Goal: Find specific fact: Find specific fact

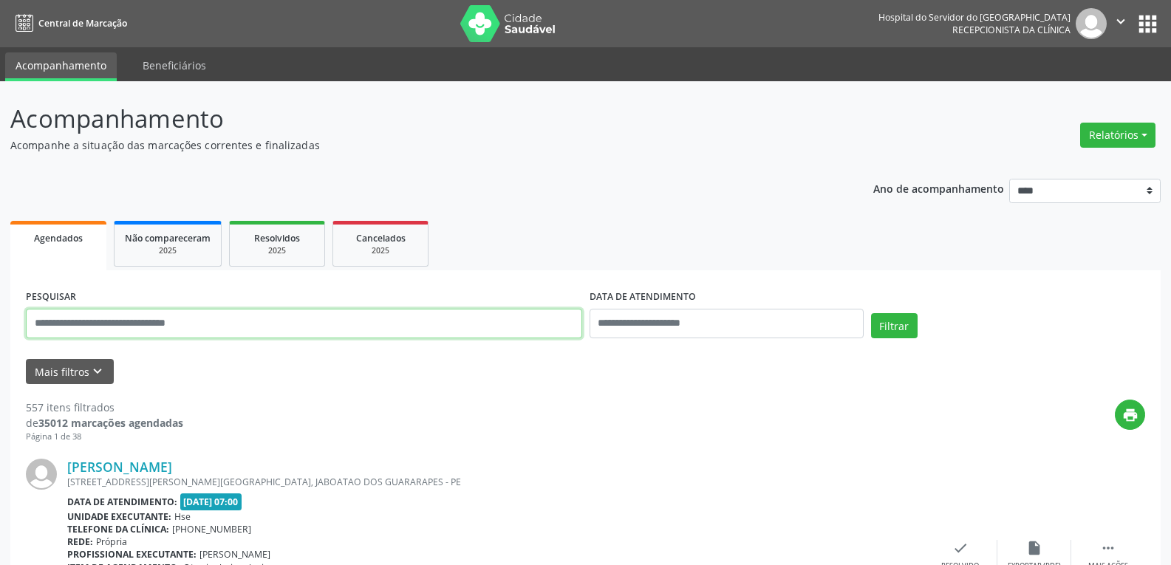
click at [280, 330] on input "text" at bounding box center [304, 324] width 556 height 30
type input "**********"
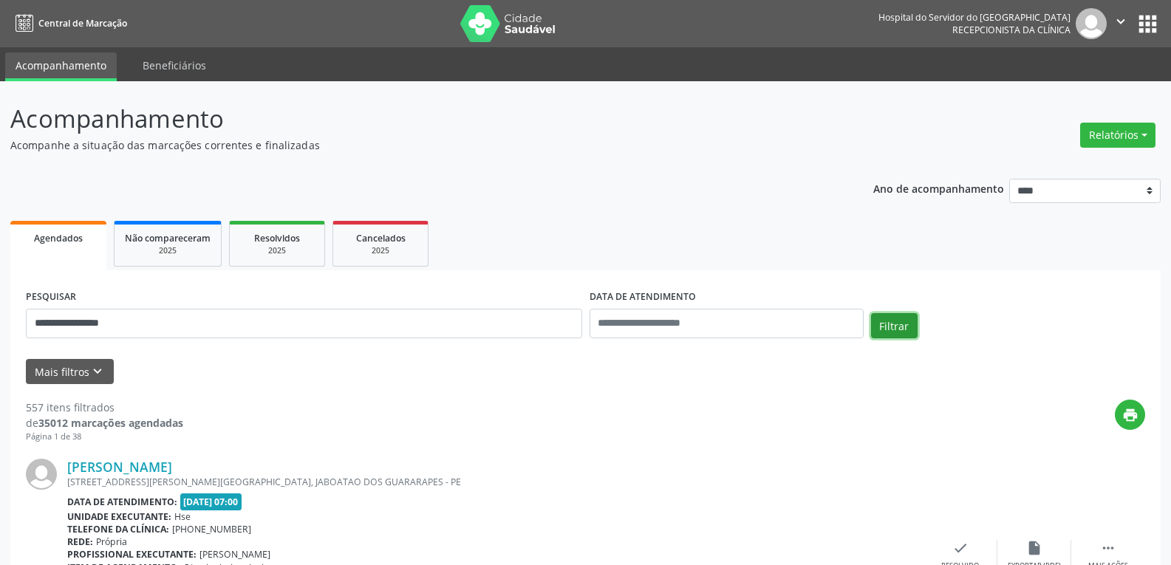
click at [873, 322] on button "Filtrar" at bounding box center [894, 325] width 47 height 25
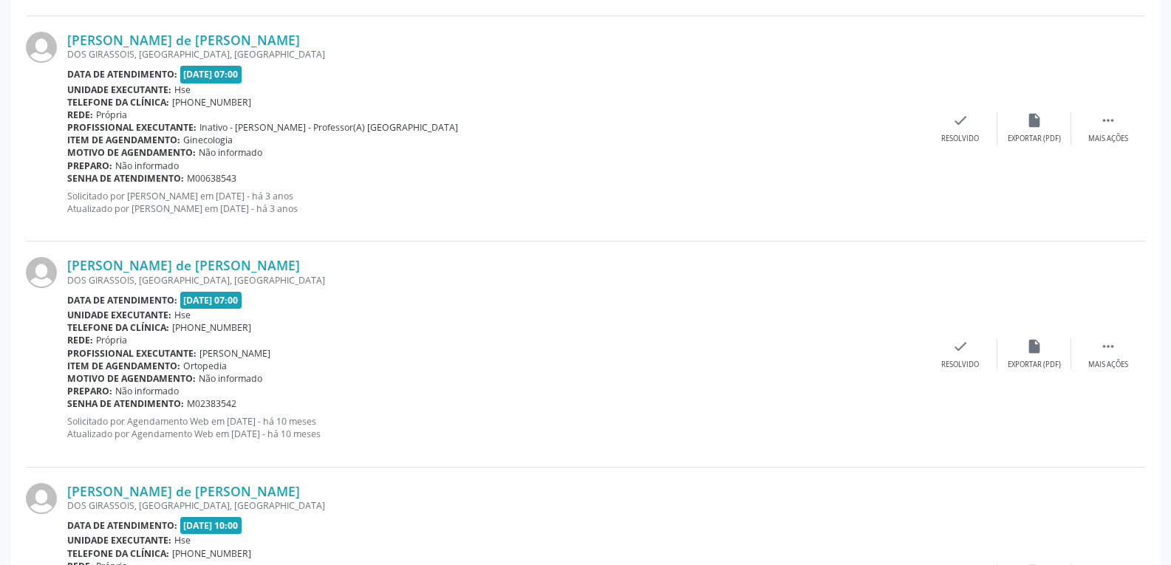
scroll to position [1696, 0]
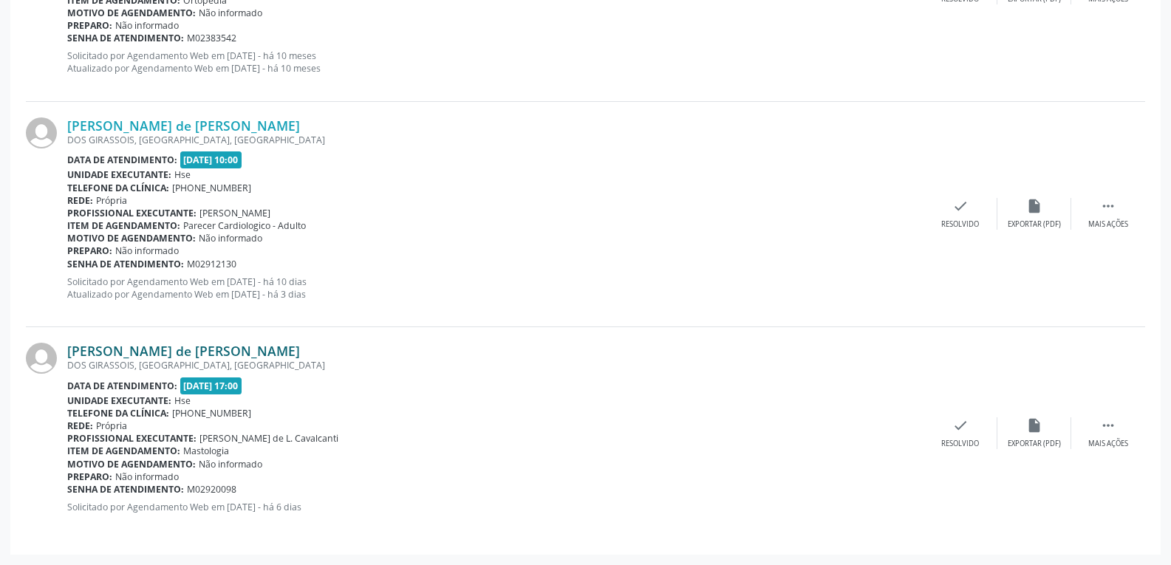
click at [134, 350] on link "[PERSON_NAME] de [PERSON_NAME]" at bounding box center [183, 351] width 233 height 16
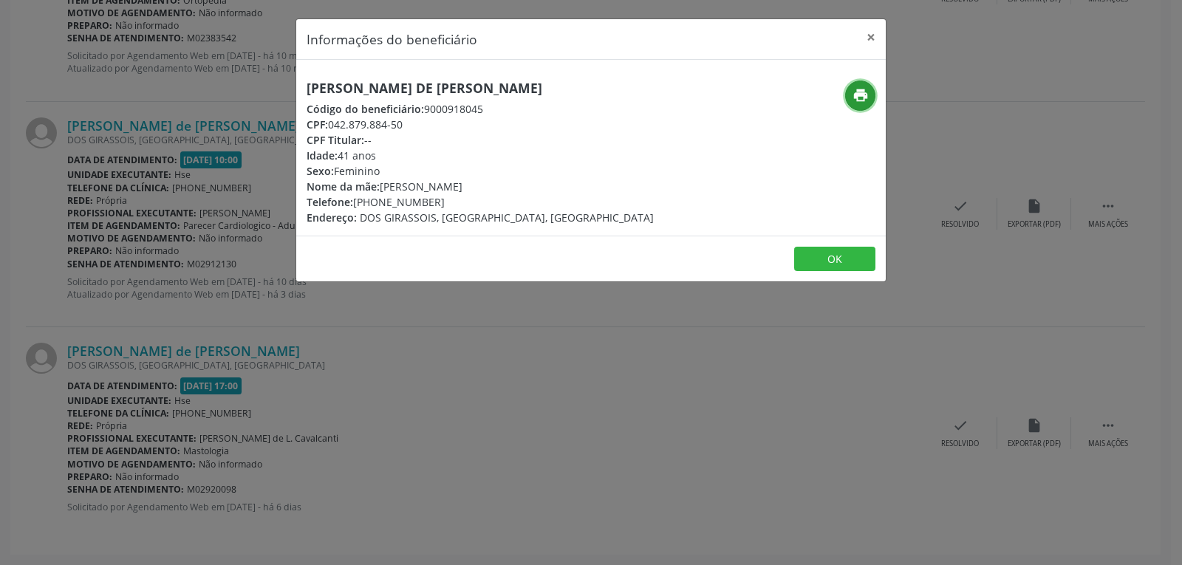
click at [857, 95] on icon "print" at bounding box center [861, 95] width 16 height 16
drag, startPoint x: 331, startPoint y: 123, endPoint x: 429, endPoint y: 121, distance: 98.3
click at [429, 121] on div "CPF: 042.879.884-50" at bounding box center [480, 125] width 347 height 16
copy div "042.879.884-50"
drag, startPoint x: 374, startPoint y: 201, endPoint x: 455, endPoint y: 199, distance: 81.3
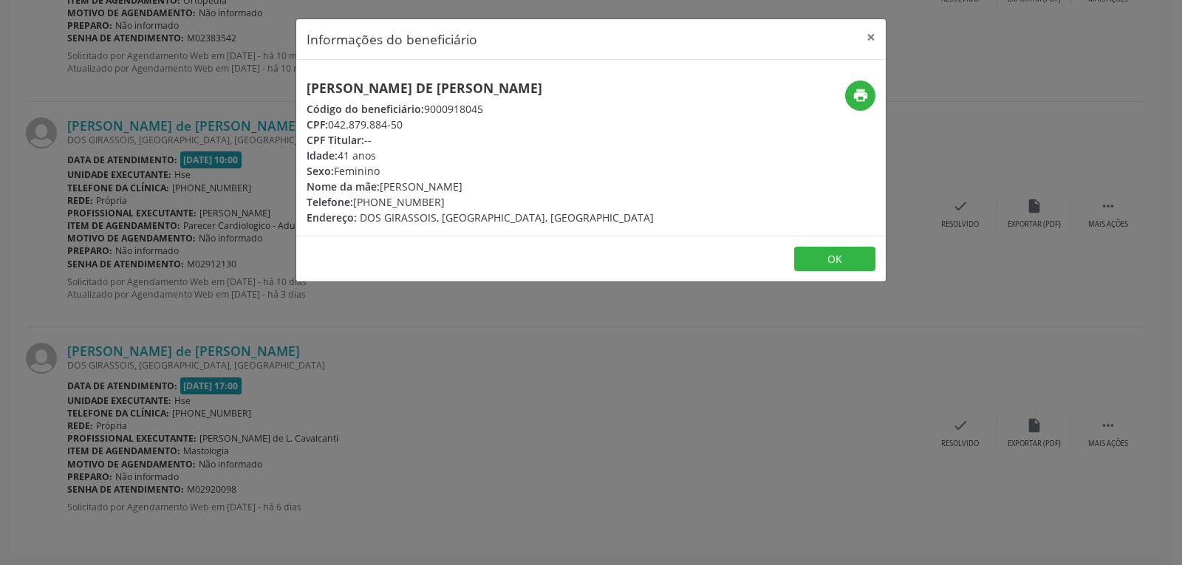
click at [455, 199] on div "Telefone: [PHONE_NUMBER]" at bounding box center [480, 202] width 347 height 16
copy div "98136-0726"
click at [869, 38] on button "×" at bounding box center [871, 37] width 30 height 36
